Goal: Information Seeking & Learning: Learn about a topic

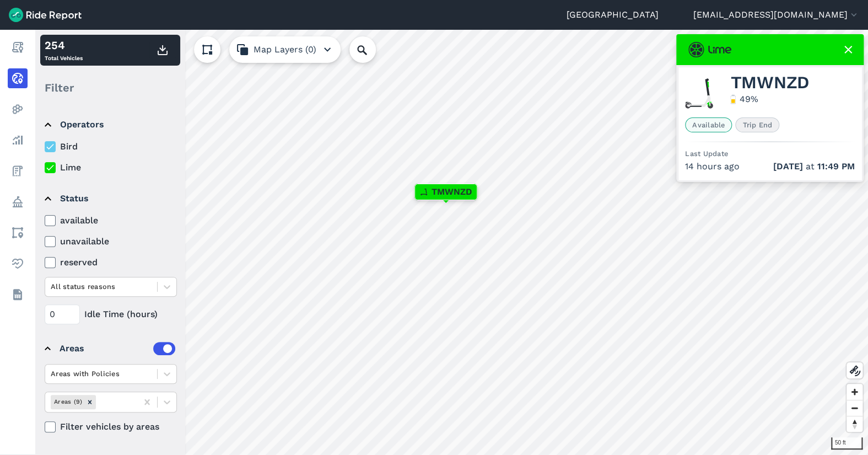
click at [847, 48] on use at bounding box center [848, 50] width 8 height 8
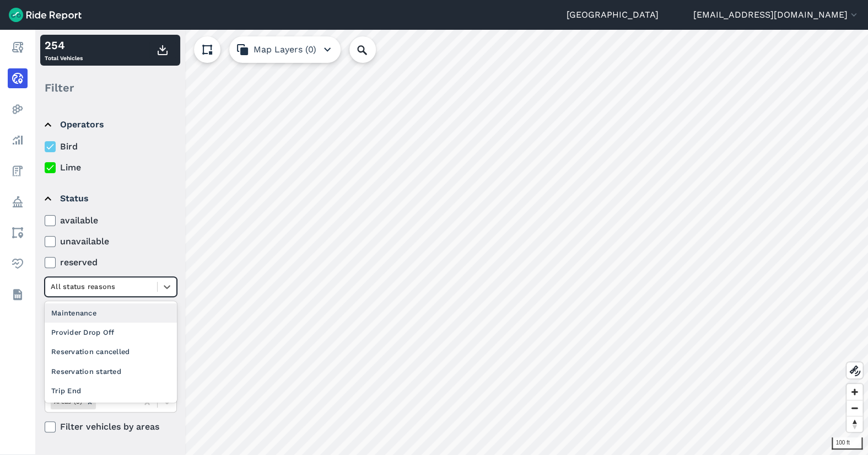
click at [111, 284] on div at bounding box center [101, 286] width 101 height 13
click at [121, 326] on div "Provider Drop Off" at bounding box center [111, 331] width 132 height 19
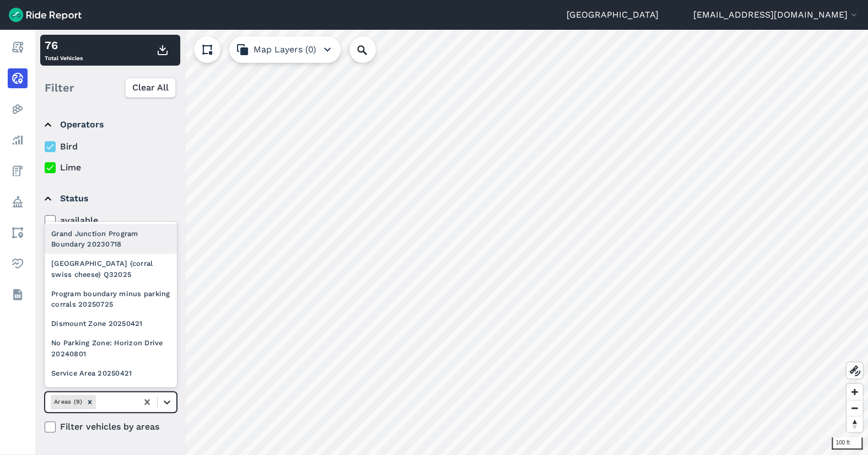
click at [168, 405] on icon at bounding box center [167, 401] width 11 height 11
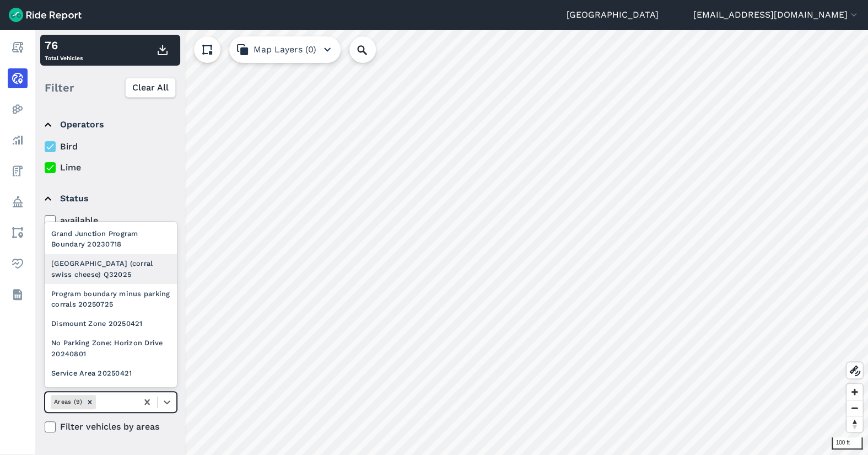
click at [106, 276] on div "[GEOGRAPHIC_DATA] (corral swiss cheese) Q32025" at bounding box center [111, 269] width 132 height 30
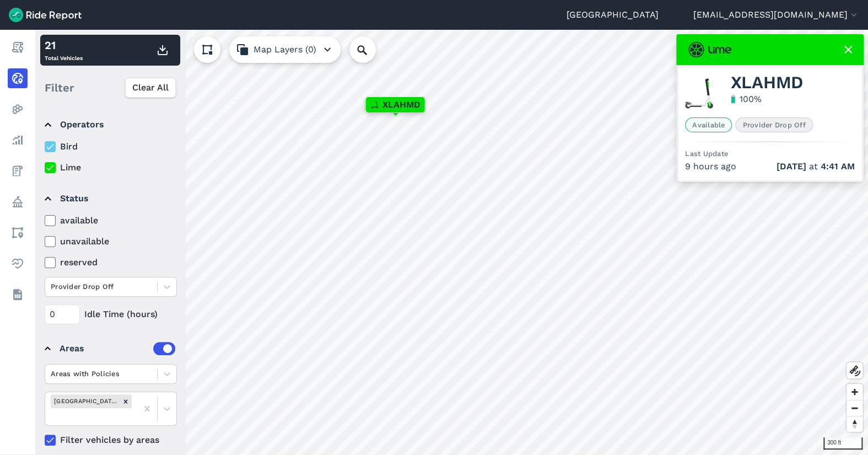
click at [849, 47] on icon at bounding box center [848, 49] width 13 height 13
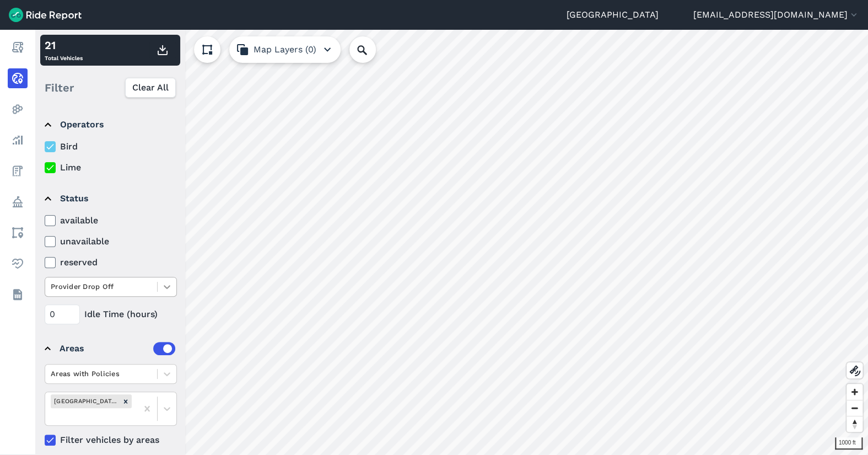
click at [165, 289] on icon at bounding box center [167, 286] width 11 height 11
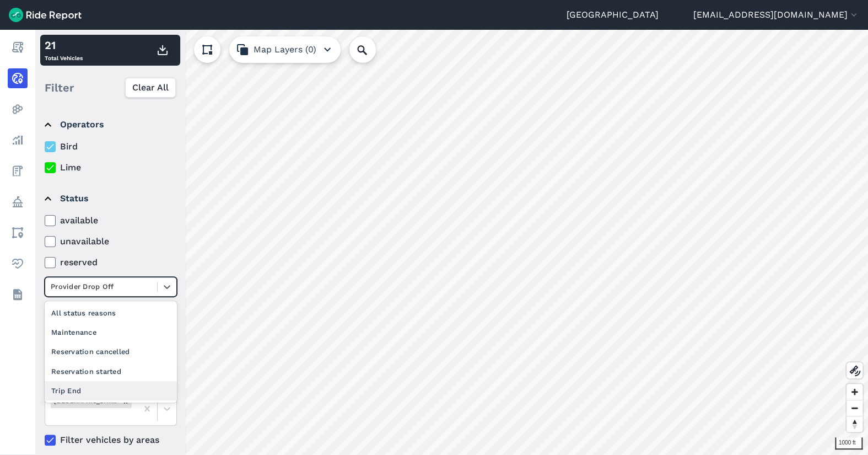
click at [105, 386] on div "Trip End" at bounding box center [111, 390] width 132 height 19
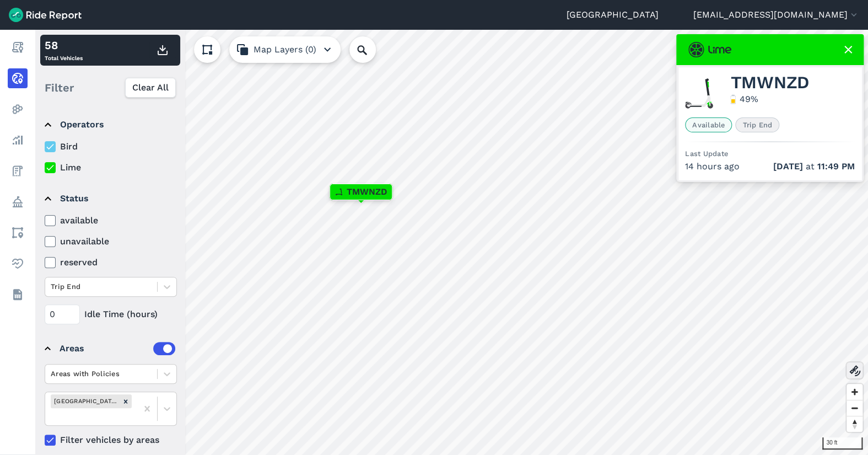
click at [856, 370] on icon at bounding box center [854, 370] width 13 height 13
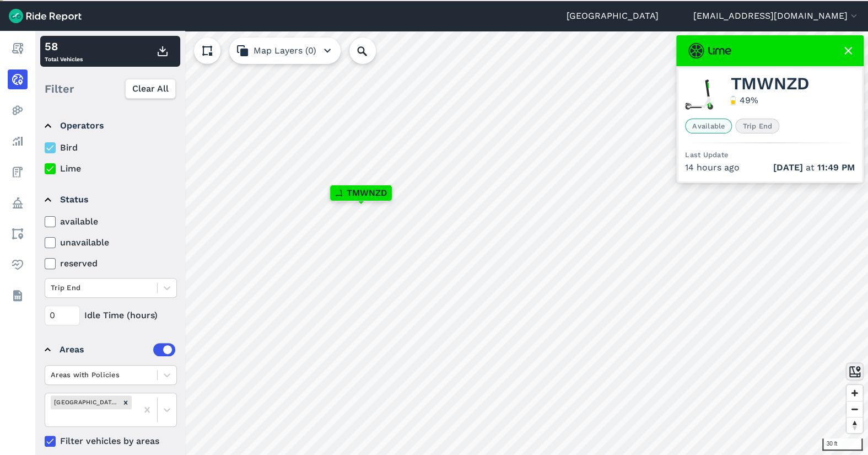
click at [853, 367] on icon at bounding box center [854, 371] width 13 height 13
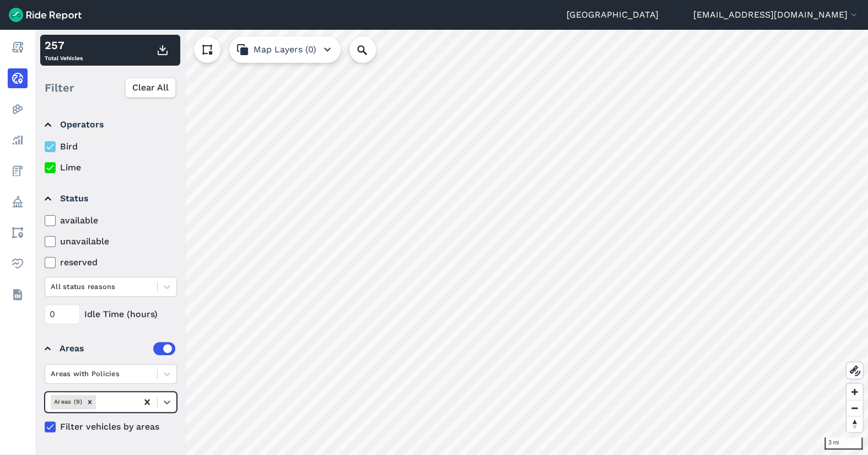
click at [151, 404] on icon at bounding box center [147, 401] width 11 height 11
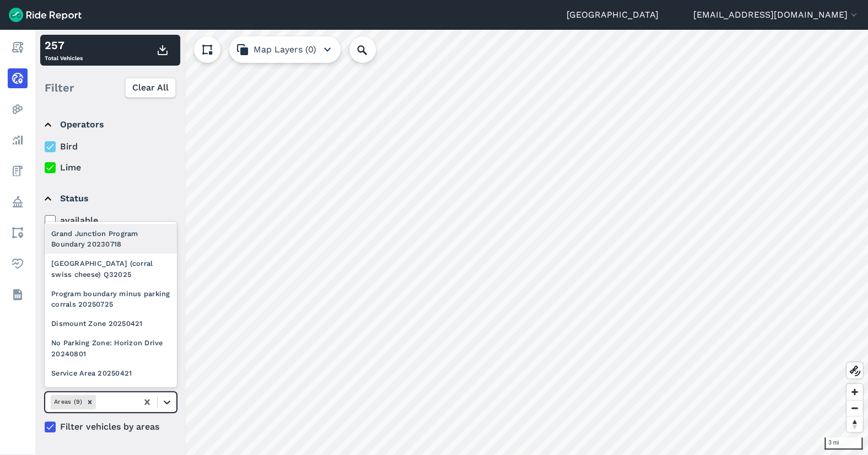
click at [165, 399] on icon at bounding box center [167, 401] width 11 height 11
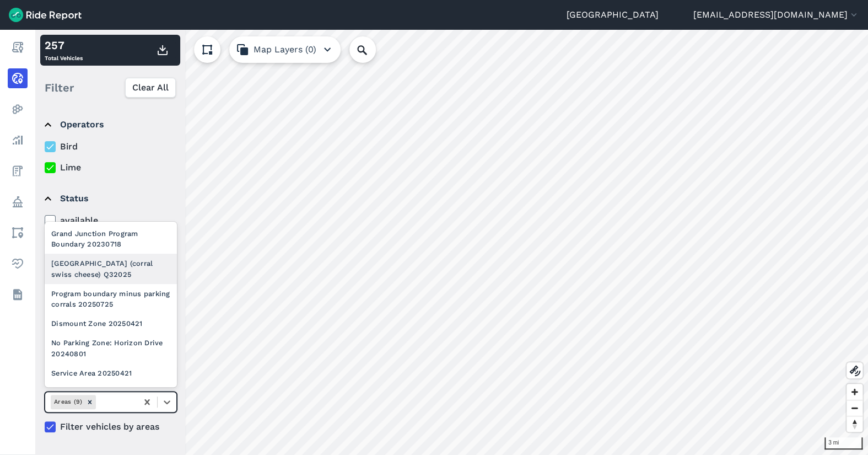
click at [132, 282] on div "[GEOGRAPHIC_DATA] (corral swiss cheese) Q32025" at bounding box center [111, 269] width 132 height 30
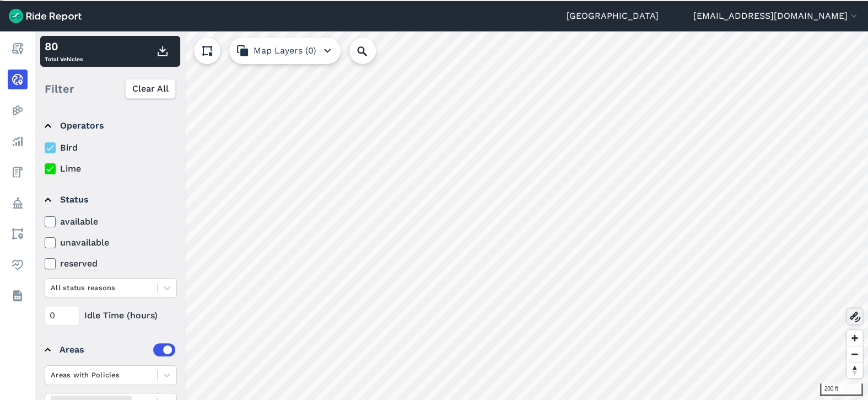
click at [853, 314] on use at bounding box center [854, 316] width 11 height 11
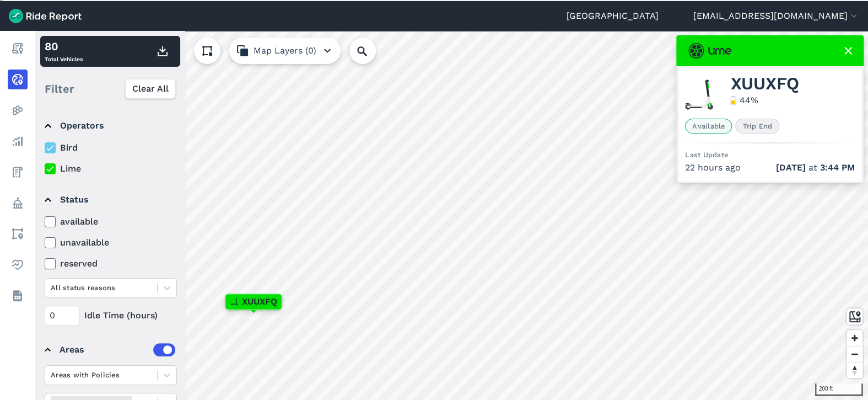
click at [846, 47] on use at bounding box center [848, 51] width 8 height 8
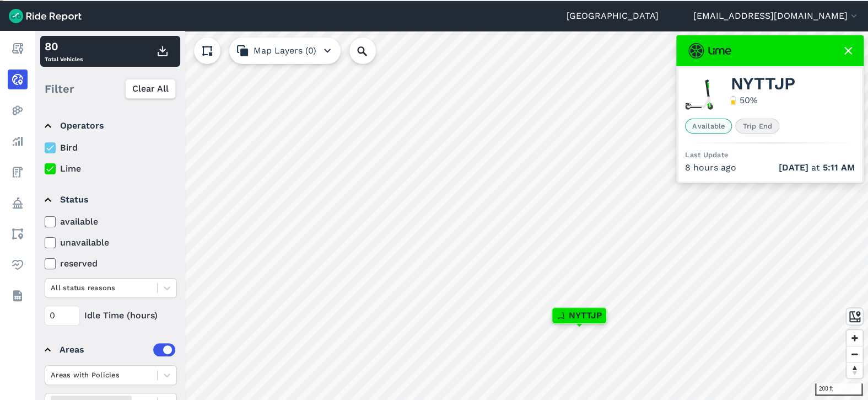
click at [850, 44] on icon at bounding box center [848, 50] width 13 height 13
